Goal: Task Accomplishment & Management: Manage account settings

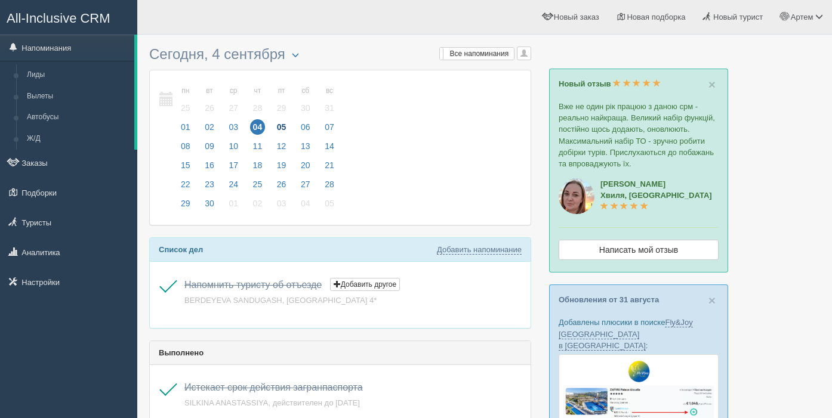
click at [286, 128] on span "05" at bounding box center [282, 127] width 16 height 16
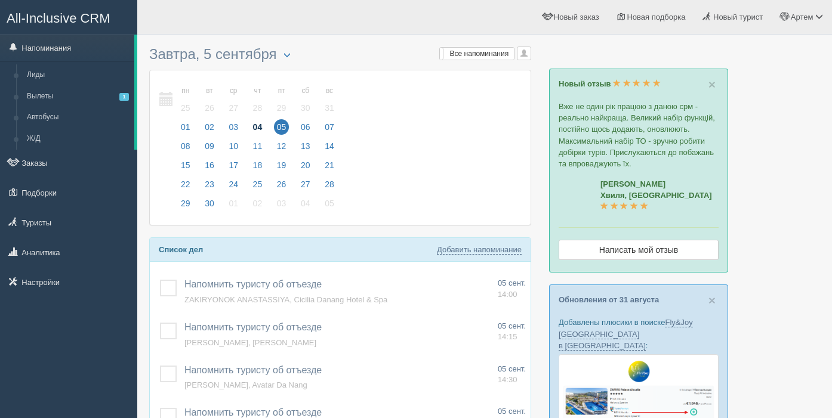
click at [257, 125] on span "04" at bounding box center [258, 127] width 16 height 16
